Goal: Task Accomplishment & Management: Manage account settings

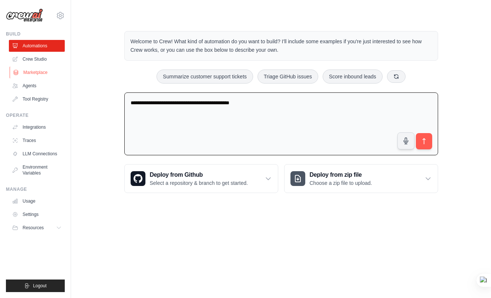
click at [38, 73] on link "Marketplace" at bounding box center [38, 73] width 56 height 12
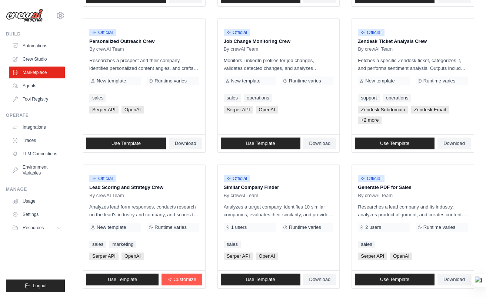
scroll to position [103, 0]
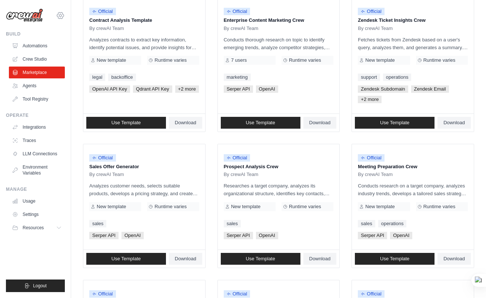
click at [60, 16] on icon at bounding box center [60, 15] width 2 height 2
click at [54, 50] on link "Settings" at bounding box center [60, 49] width 65 height 13
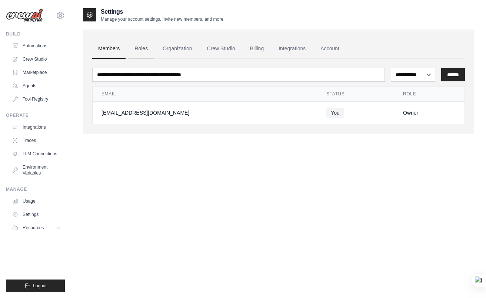
click at [139, 47] on link "Roles" at bounding box center [141, 49] width 25 height 20
